Goal: Information Seeking & Learning: Find specific page/section

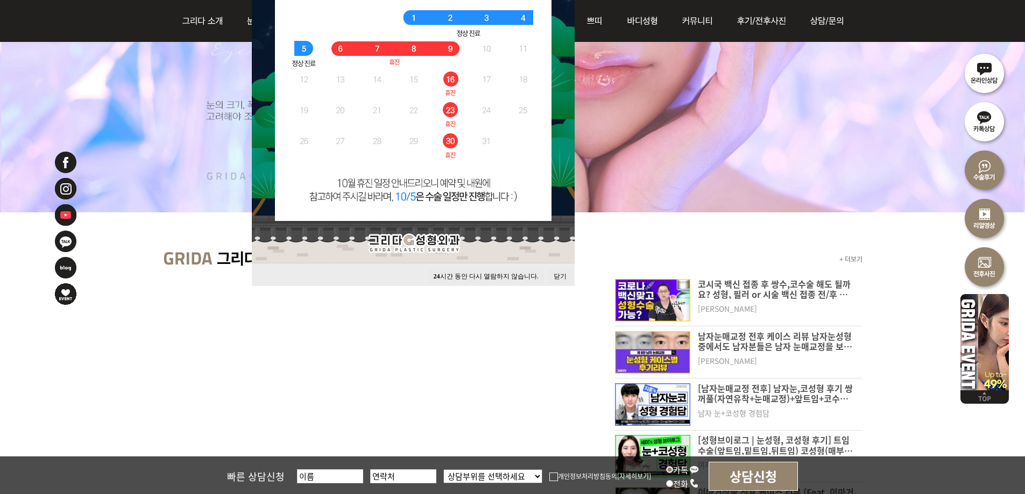
scroll to position [269, 0]
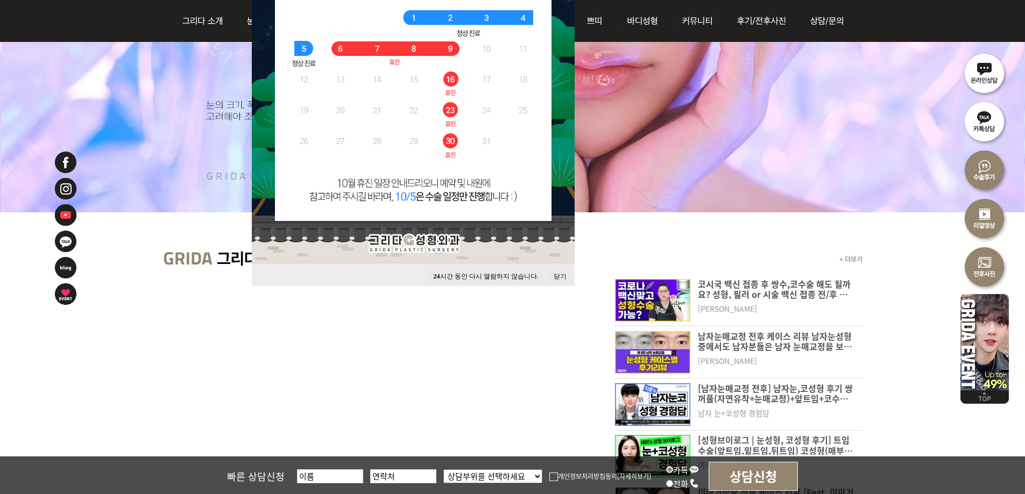
click at [564, 276] on button "닫기" at bounding box center [560, 276] width 24 height 15
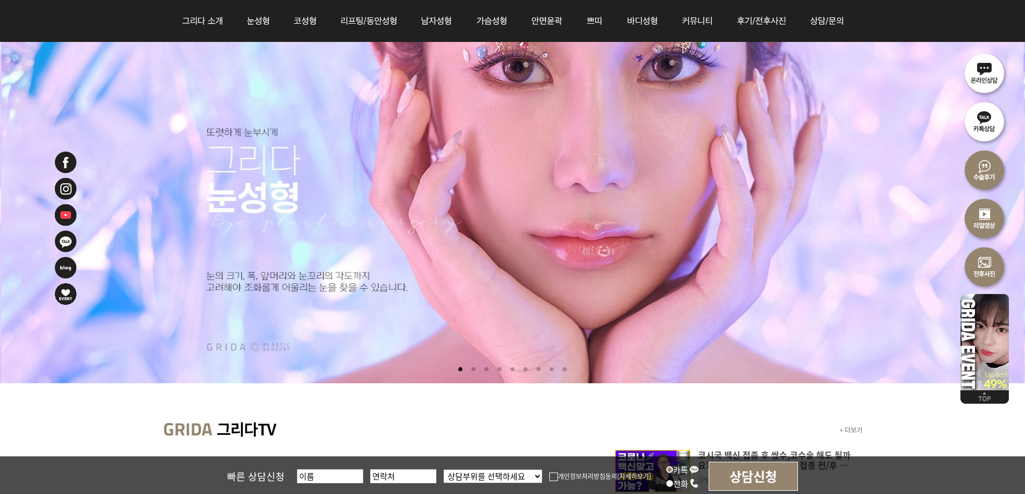
scroll to position [0, 0]
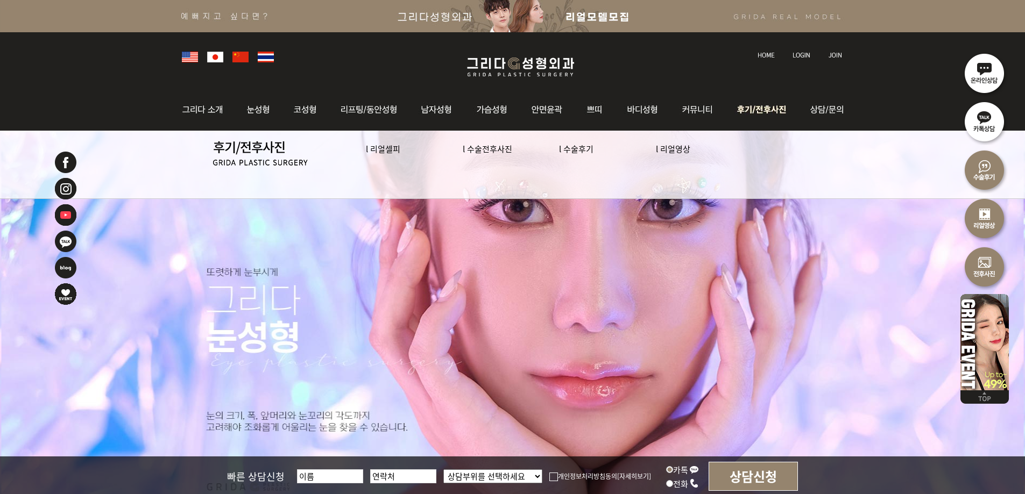
click at [763, 110] on img at bounding box center [763, 110] width 75 height 42
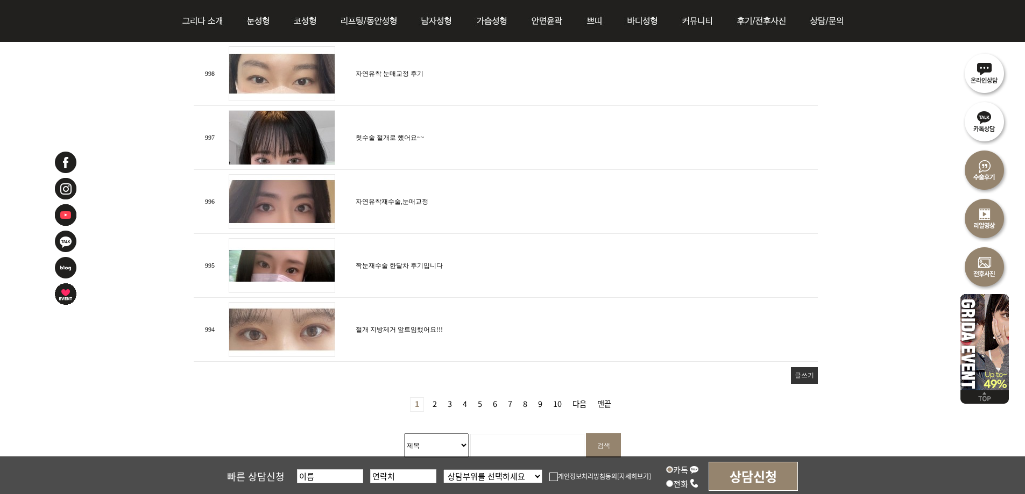
scroll to position [1345, 0]
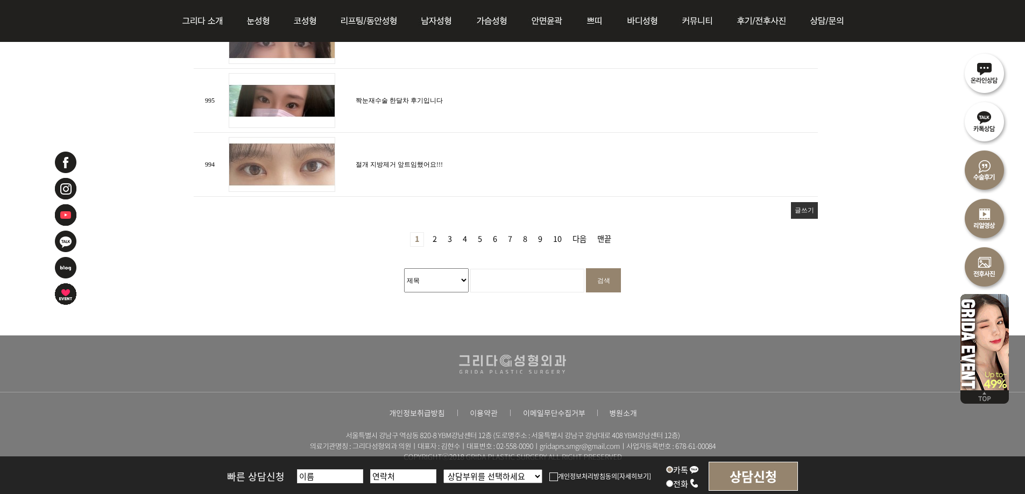
drag, startPoint x: 520, startPoint y: 272, endPoint x: 458, endPoint y: 274, distance: 62.4
click at [520, 273] on input "검색어 필수" at bounding box center [527, 281] width 114 height 24
click at [435, 274] on select "제목 내용 제목+내용 회원아이디 회원아이디(코) 글쓴이 글쓴이(코)" at bounding box center [436, 280] width 65 height 24
select select "wr_name,1"
click at [404, 268] on select "제목 내용 제목+내용 회원아이디 회원아이디(코) 글쓴이 글쓴이(코)" at bounding box center [436, 280] width 65 height 24
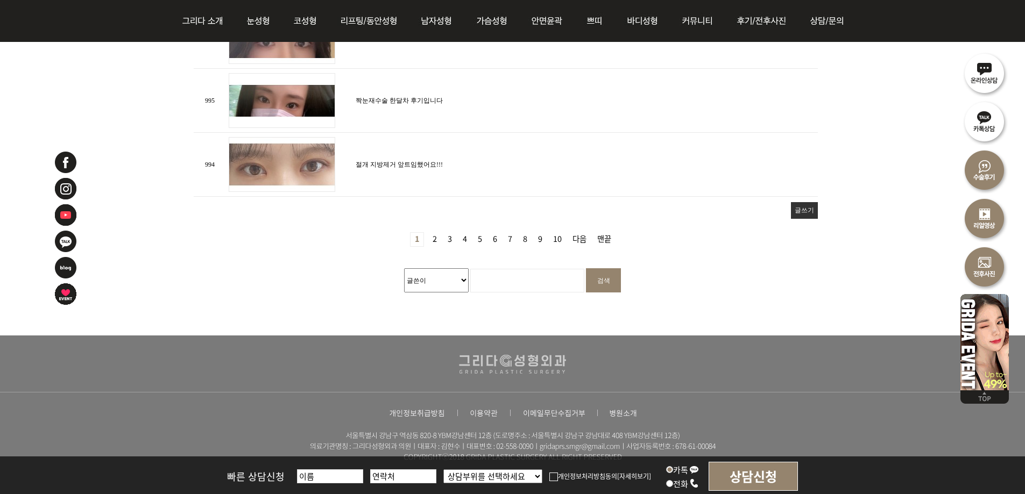
drag, startPoint x: 498, startPoint y: 290, endPoint x: 506, endPoint y: 280, distance: 13.4
click at [498, 290] on fieldset "게시물 검색 검색대상 제목 내용 제목+내용 회원아이디 회원아이디(코) 글쓴이 글쓴이(코) 검색어 필수 검색" at bounding box center [512, 297] width 637 height 78
click at [506, 280] on input "검색어 필수" at bounding box center [527, 281] width 114 height 24
type input "ㄷ"
type input "ireas32"
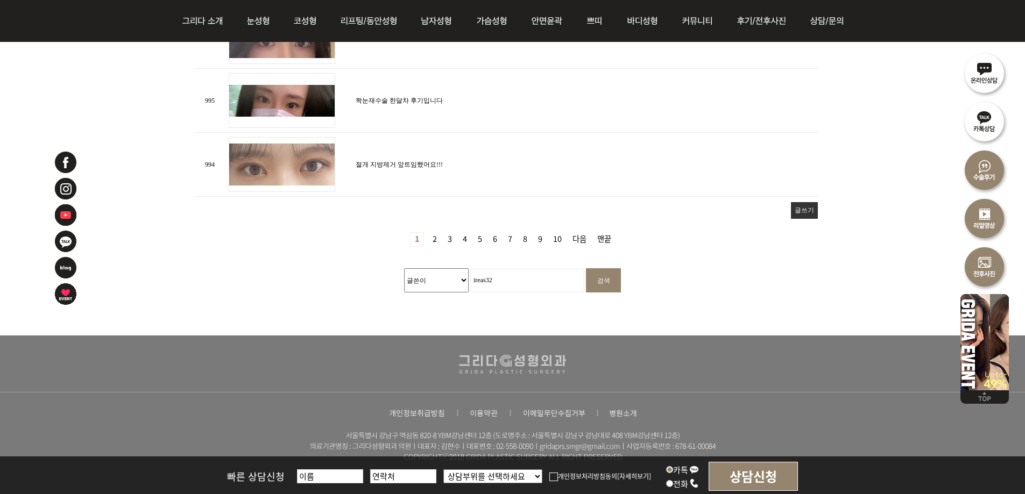
click at [586, 268] on input "검색" at bounding box center [603, 280] width 35 height 24
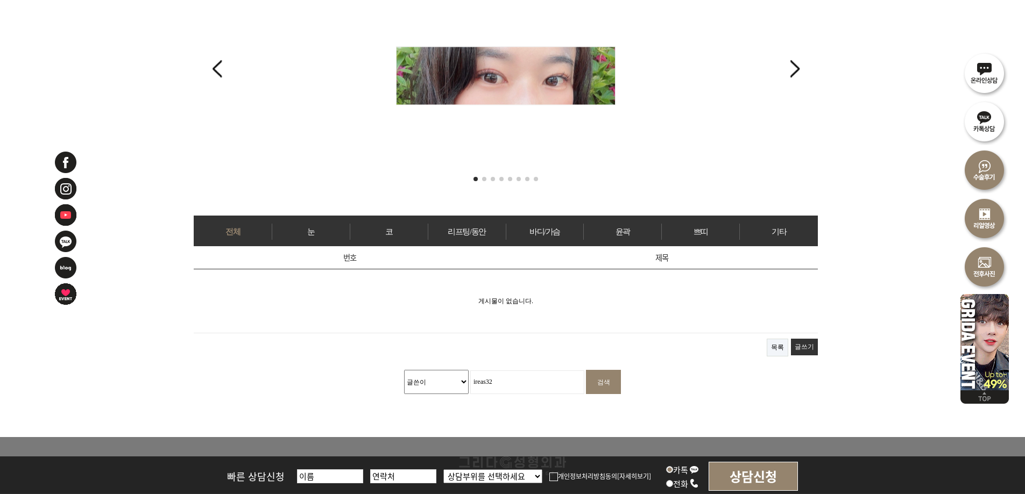
scroll to position [448, 0]
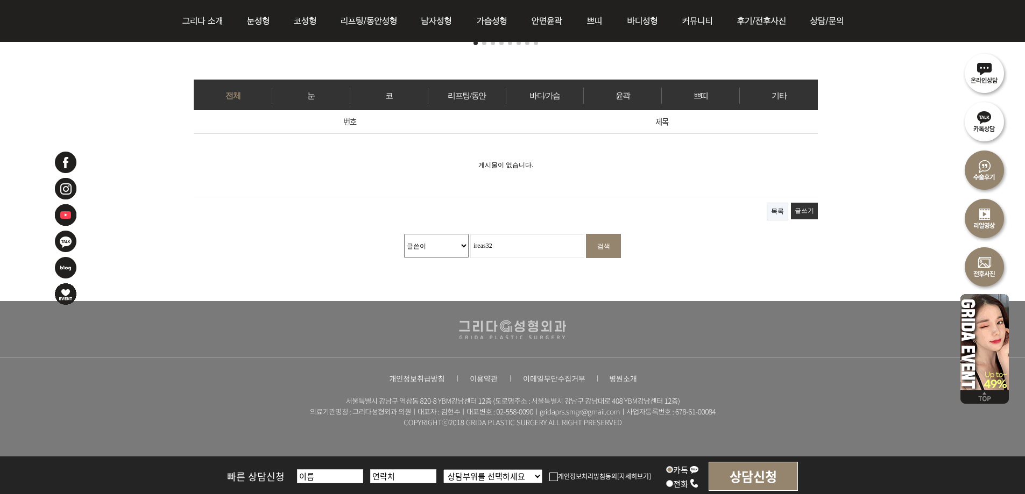
click at [538, 250] on input "ireas32" at bounding box center [527, 247] width 114 height 24
type input "ireas"
click at [601, 238] on input "검색" at bounding box center [603, 246] width 35 height 24
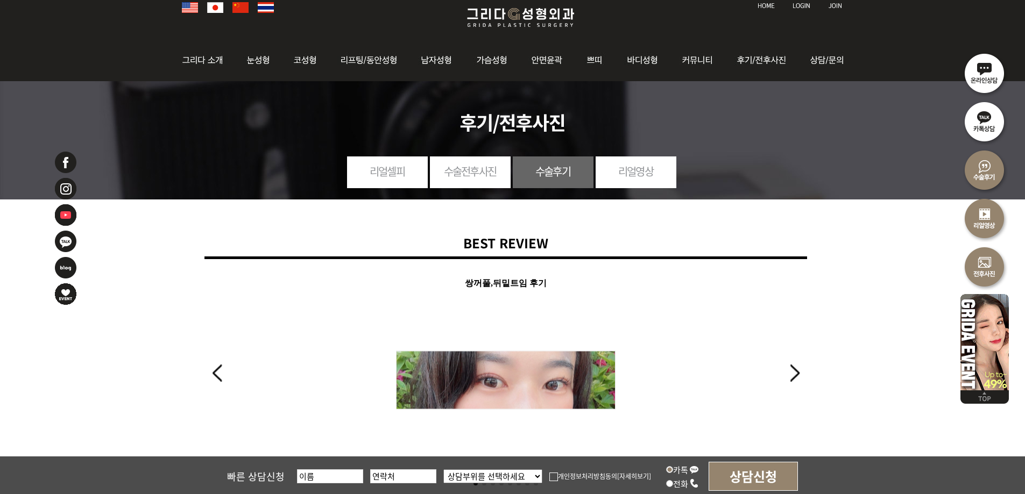
scroll to position [448, 0]
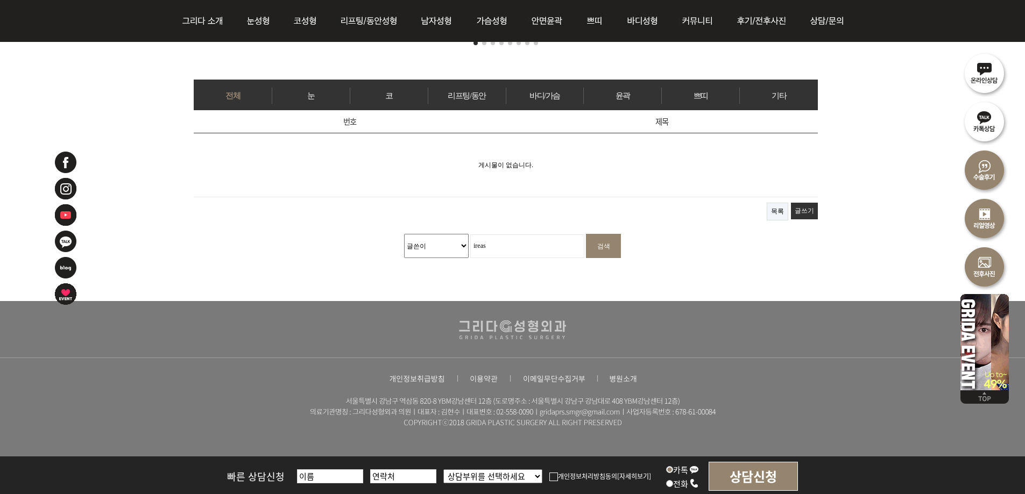
click at [452, 239] on select "제목 내용 제목+내용 회원아이디 회원아이디(코) 글쓴이 글쓴이(코)" at bounding box center [436, 246] width 65 height 24
select select "mb_id,1"
click at [404, 234] on select "제목 내용 제목+내용 회원아이디 회원아이디(코) 글쓴이 글쓴이(코)" at bounding box center [436, 246] width 65 height 24
click at [508, 244] on input "ireas" at bounding box center [527, 247] width 114 height 24
type input "ireas32"
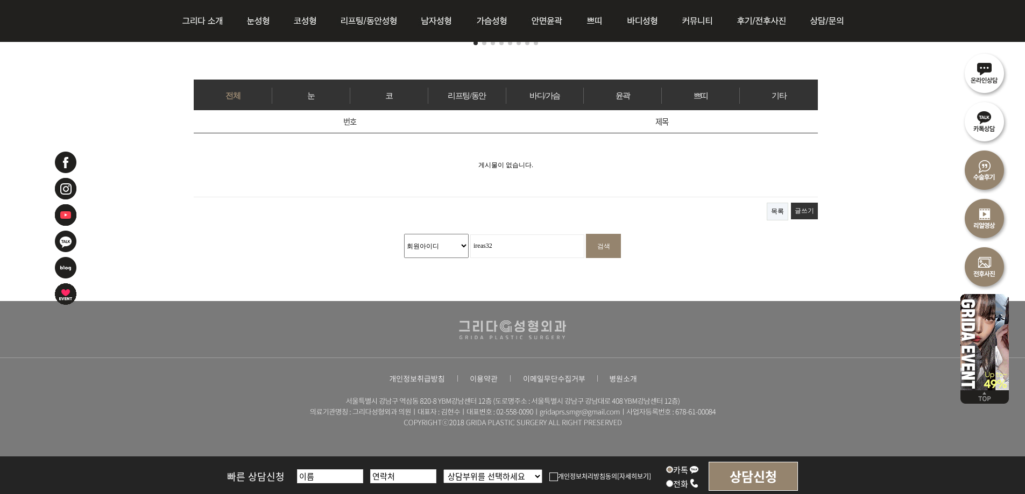
click at [619, 242] on input "검색" at bounding box center [603, 246] width 35 height 24
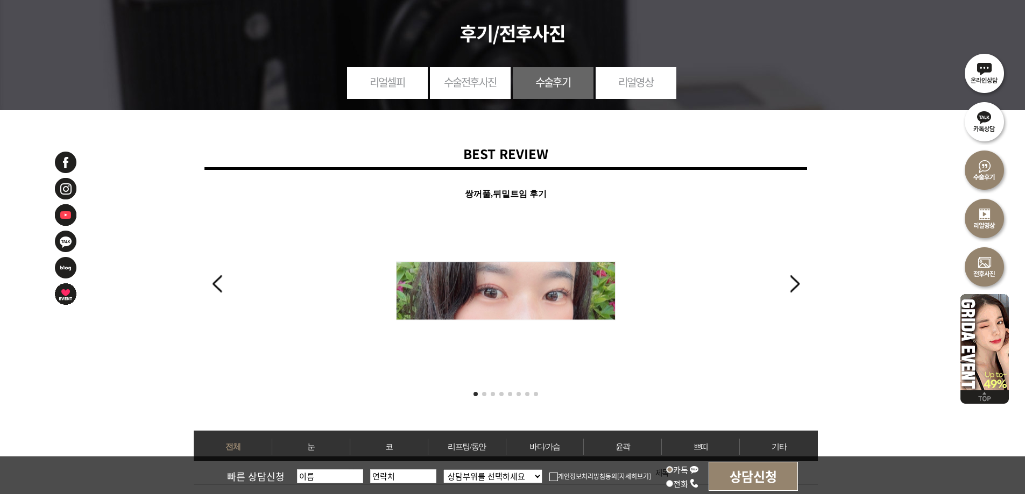
scroll to position [455, 0]
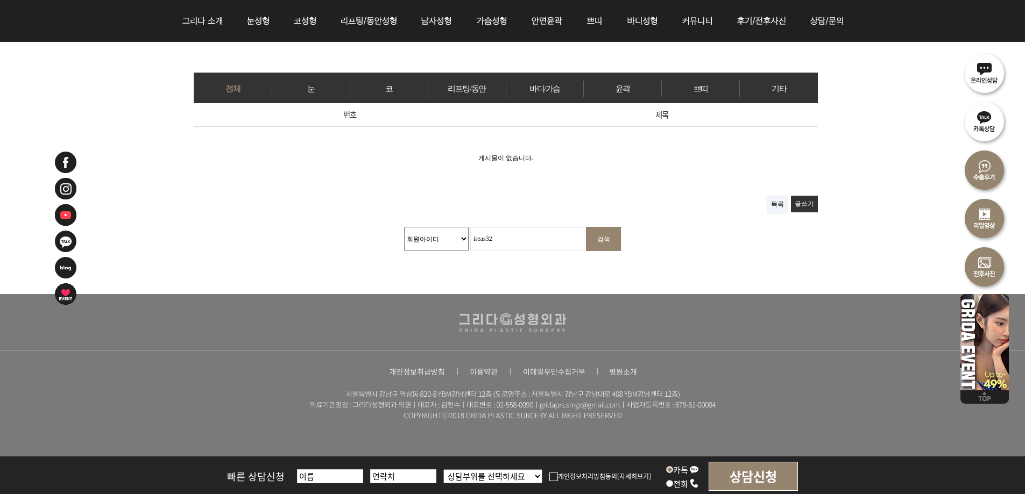
click at [430, 228] on select "제목 내용 제목+내용 회원아이디 회원아이디(코) 글쓴이 글쓴이(코)" at bounding box center [436, 239] width 65 height 24
select select "wr_subject"
click at [404, 227] on select "제목 내용 제목+내용 회원아이디 회원아이디(코) 글쓴이 글쓴이(코)" at bounding box center [436, 239] width 65 height 24
drag, startPoint x: 522, startPoint y: 235, endPoint x: 385, endPoint y: 223, distance: 138.2
click at [410, 229] on form "검색대상 제목 내용 제목+내용 회원아이디 회원아이디(코) 글쓴이 글쓴이(코) 검색어 필수 ireas32 검색" at bounding box center [512, 239] width 637 height 24
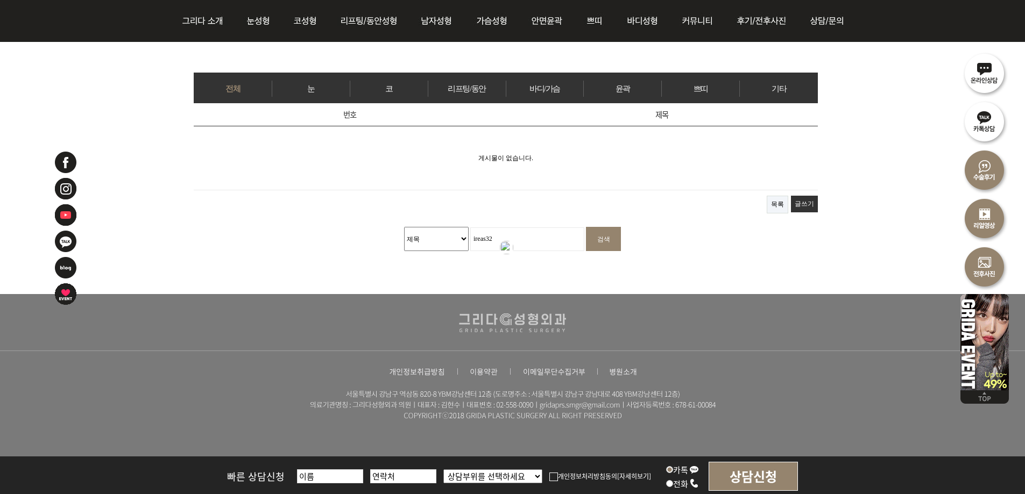
type input "g"
type input "허벅지"
click at [586, 227] on input "검색" at bounding box center [603, 239] width 35 height 24
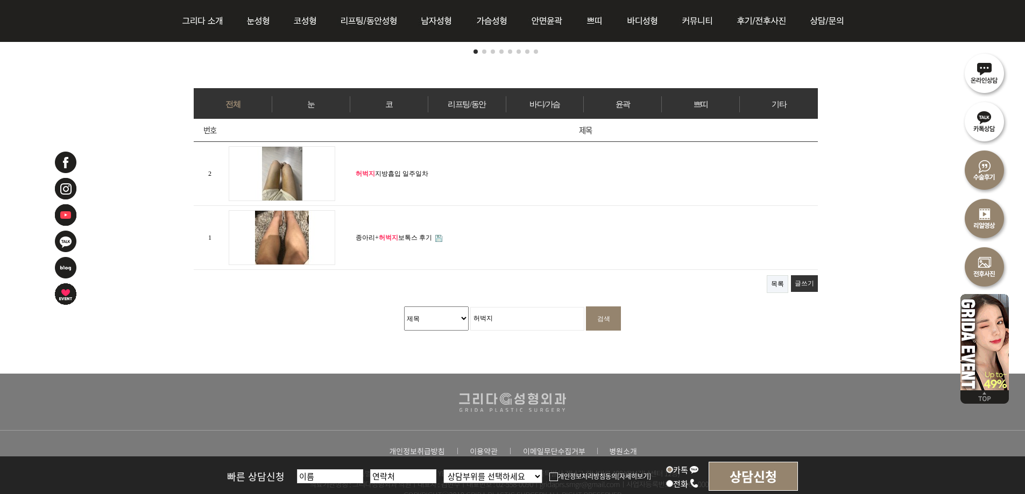
scroll to position [340, 0]
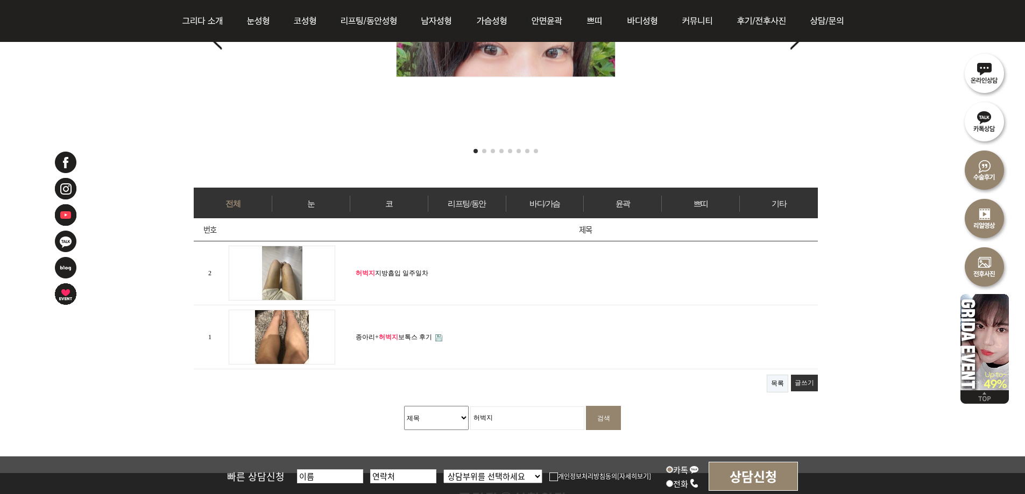
click at [381, 270] on link "허벅지 지방흡입 일주일차" at bounding box center [392, 273] width 73 height 8
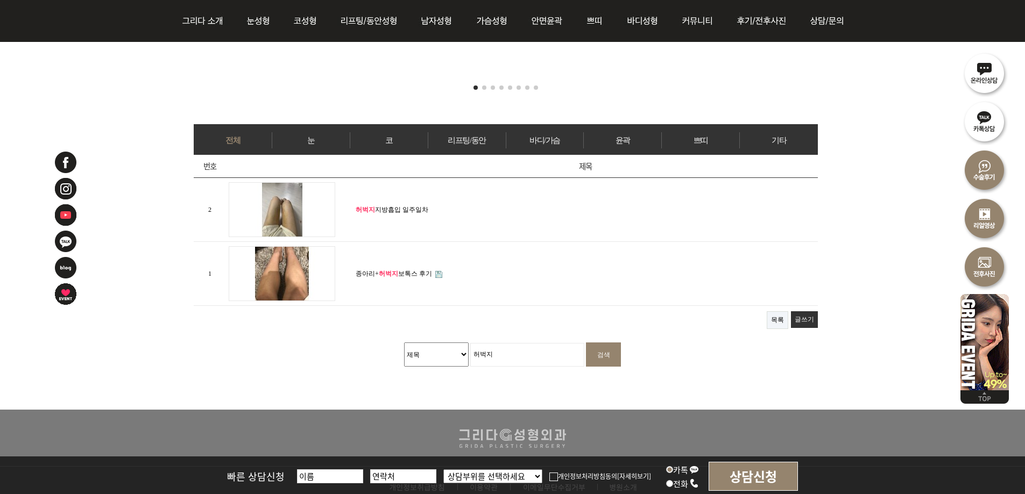
scroll to position [429, 0]
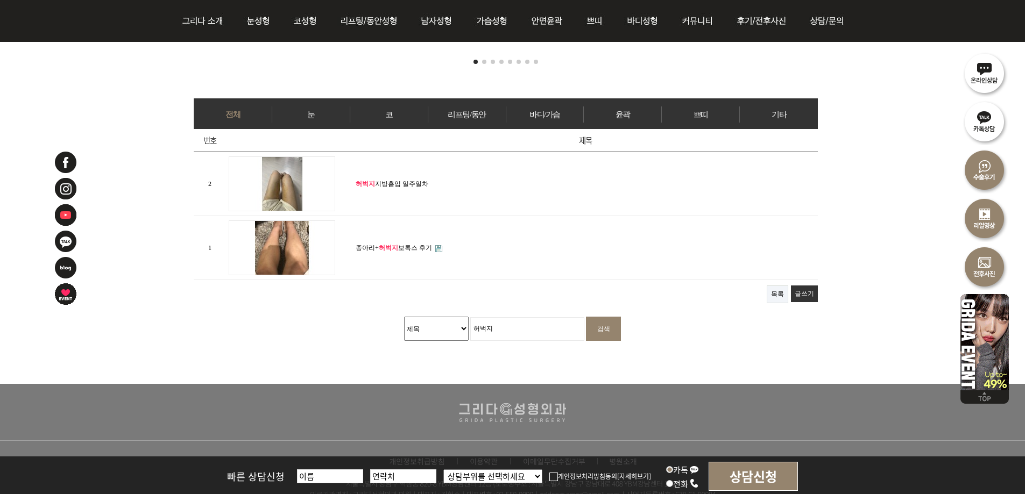
click at [504, 325] on input "허벅지" at bounding box center [527, 329] width 114 height 24
click at [428, 326] on select "제목 내용 제목+내용 회원아이디 회원아이디(코) 글쓴이 글쓴이(코)" at bounding box center [436, 329] width 65 height 24
select select "wr_content"
click at [404, 317] on select "제목 내용 제목+내용 회원아이디 회원아이디(코) 글쓴이 글쓴이(코)" at bounding box center [436, 329] width 65 height 24
click at [593, 327] on input "검색" at bounding box center [603, 329] width 35 height 24
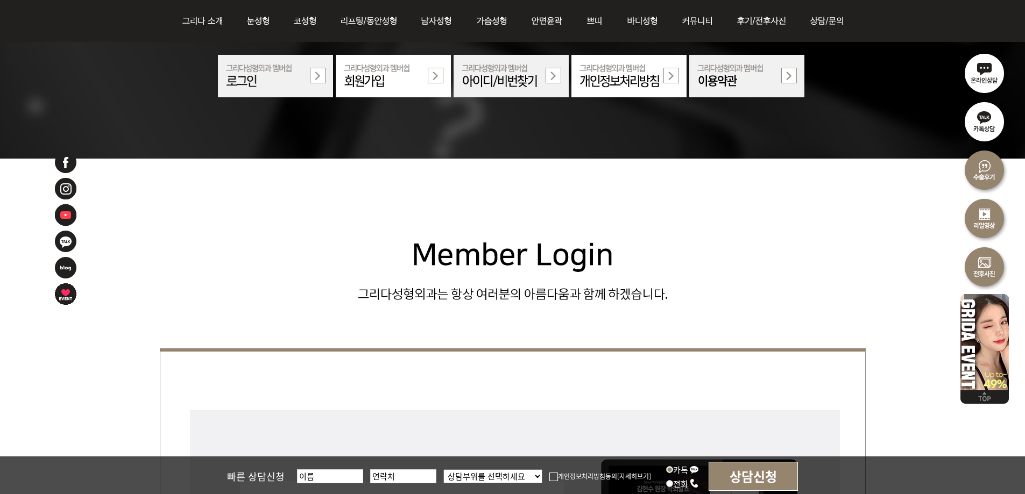
scroll to position [90, 0]
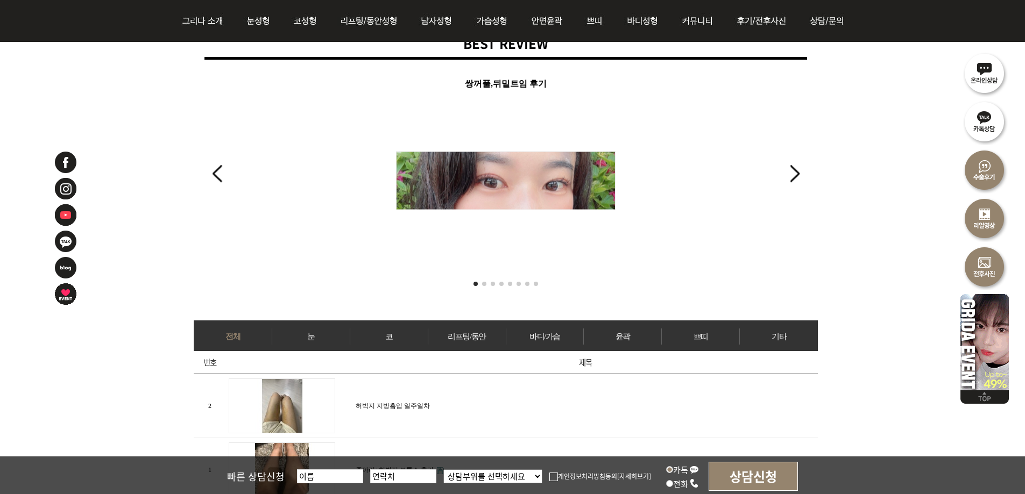
scroll to position [448, 0]
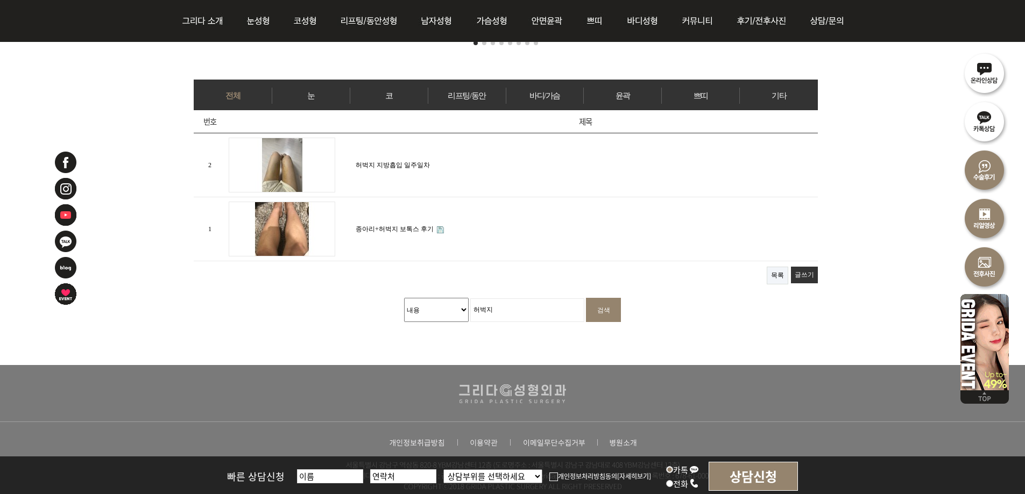
click at [444, 303] on select "제목 내용 제목+내용 회원아이디 회원아이디(코) 글쓴이 글쓴이(코)" at bounding box center [436, 310] width 65 height 24
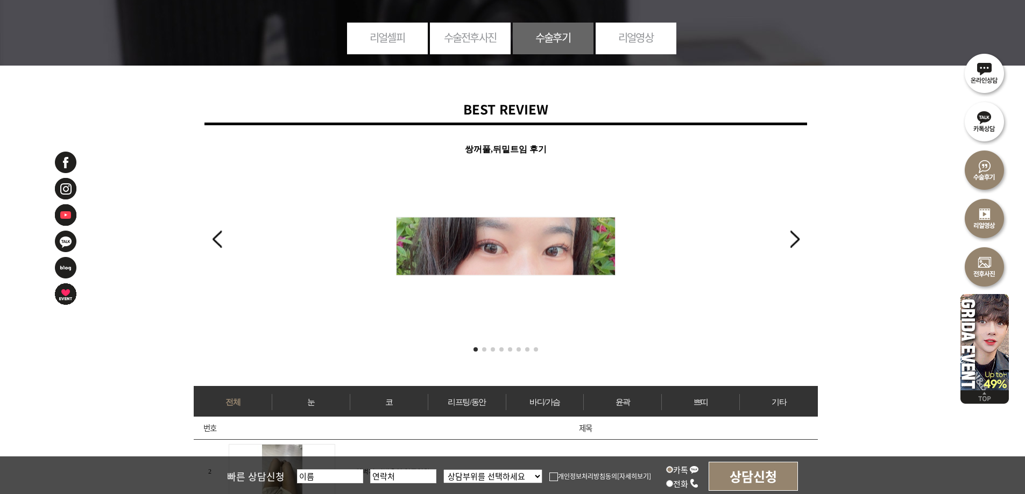
scroll to position [0, 0]
